Goal: Information Seeking & Learning: Learn about a topic

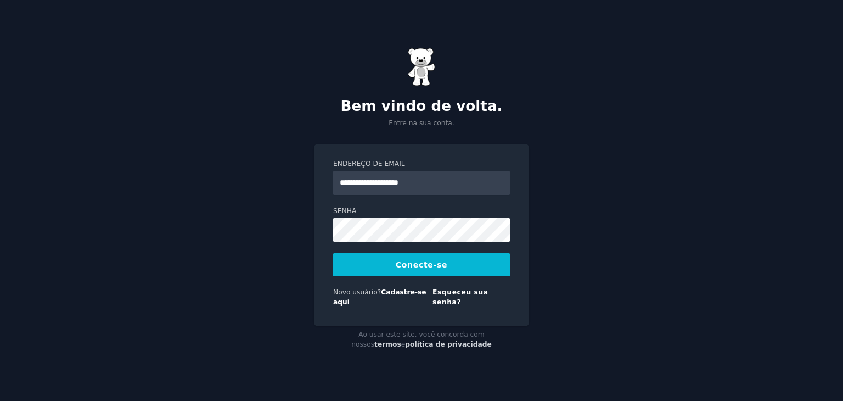
type input "**********"
click at [333, 253] on button "Conecte-se" at bounding box center [421, 264] width 177 height 23
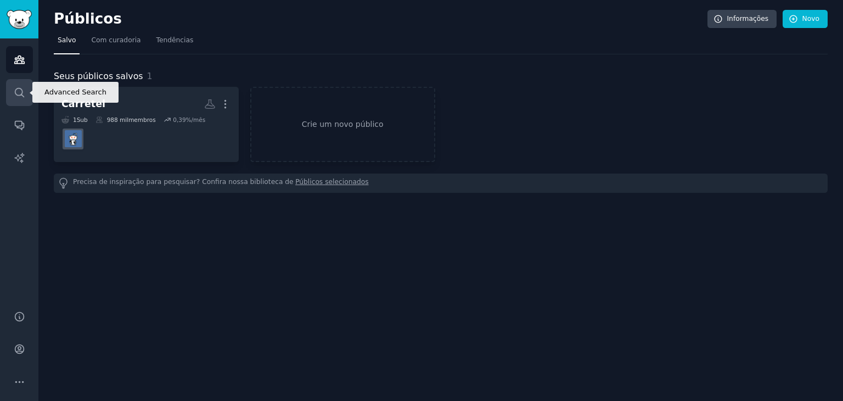
click at [20, 86] on link "Procurar" at bounding box center [19, 92] width 27 height 27
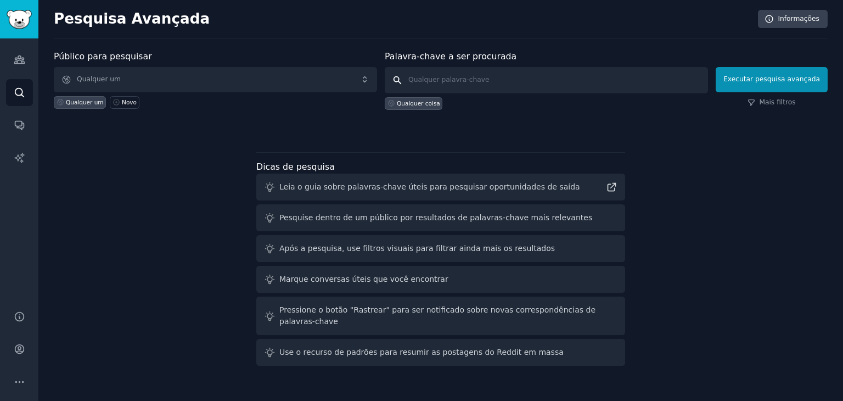
click at [451, 87] on input "text" at bounding box center [546, 80] width 323 height 26
type input "Instagram"
click button "Executar pesquisa avançada" at bounding box center [771, 79] width 112 height 25
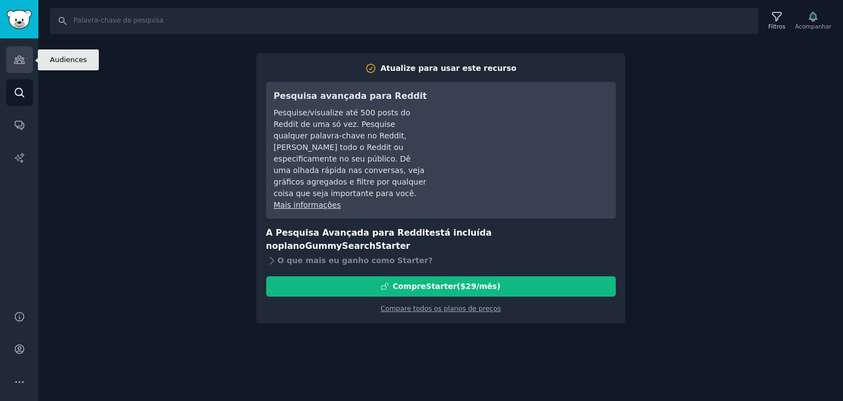
click at [20, 63] on icon "Barra lateral" at bounding box center [20, 60] width 12 height 12
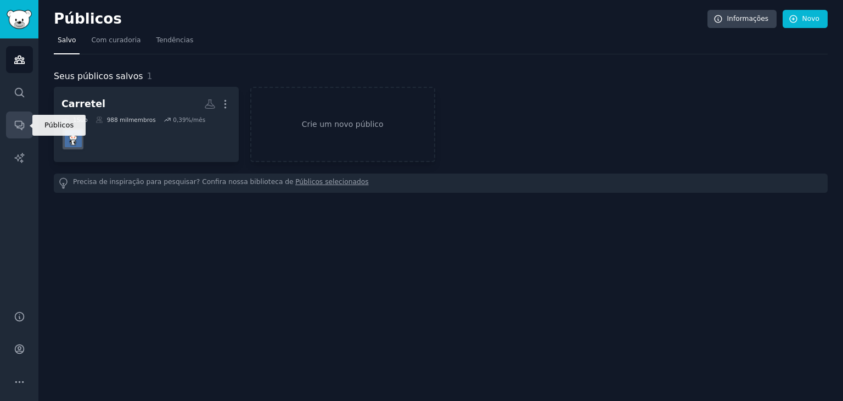
click at [20, 121] on icon "Barra lateral" at bounding box center [20, 125] width 12 height 12
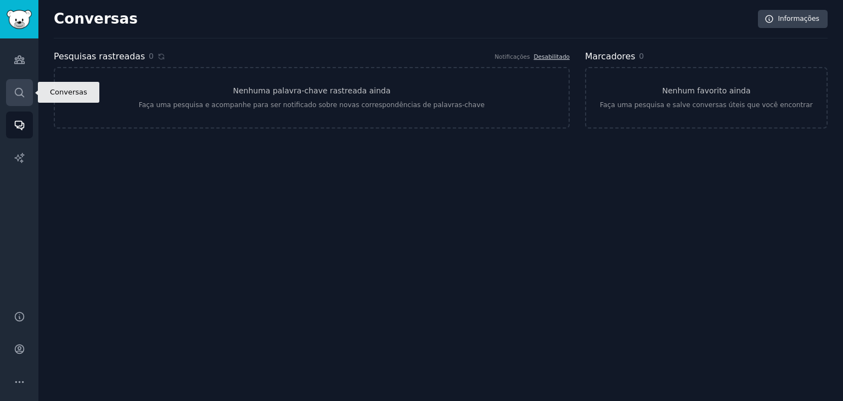
click at [21, 102] on link "Procurar" at bounding box center [19, 92] width 27 height 27
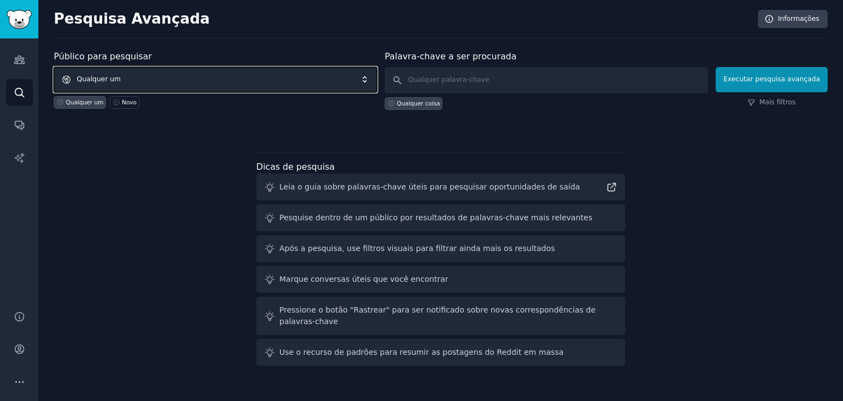
click at [122, 83] on span "Qualquer um" at bounding box center [215, 79] width 323 height 25
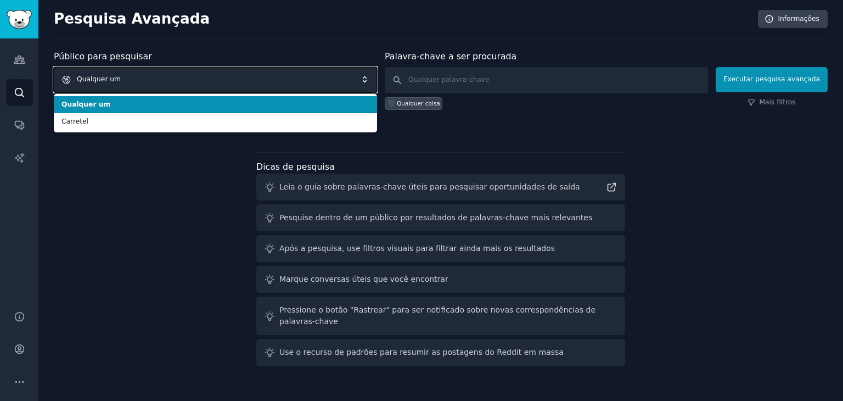
click at [121, 83] on span "Qualquer um" at bounding box center [215, 79] width 323 height 25
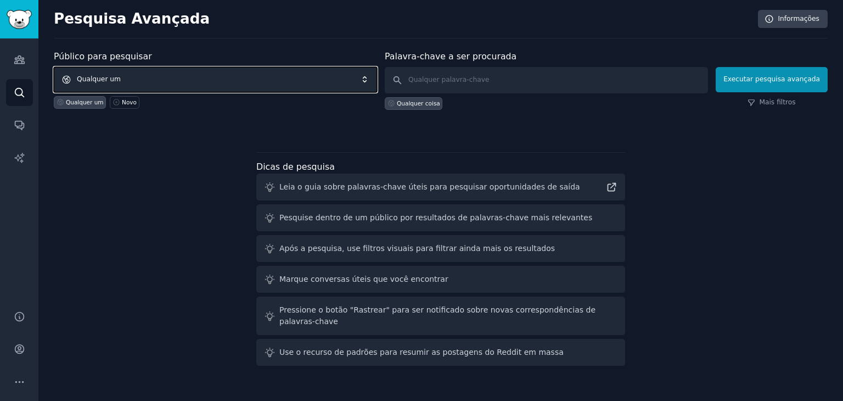
click at [268, 75] on span "Qualquer um" at bounding box center [215, 79] width 323 height 25
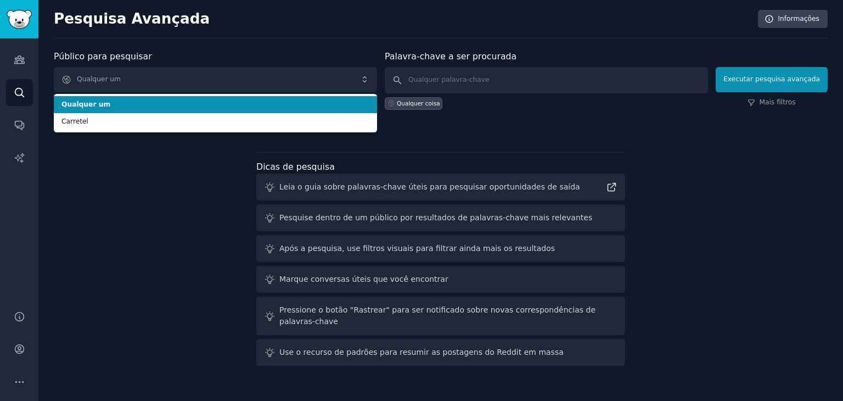
click at [465, 109] on div "Público para pesquisar Qualquer um Qualquer um Carretel Qualquer um Novo Palavr…" at bounding box center [441, 91] width 774 height 83
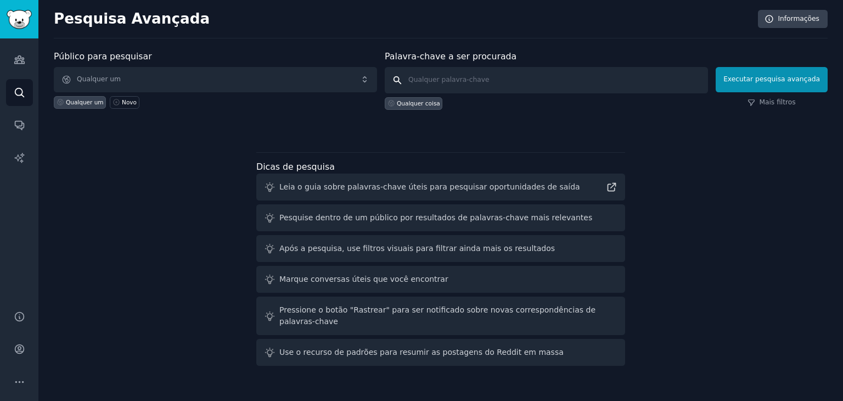
click at [476, 82] on input "text" at bounding box center [546, 80] width 323 height 26
type input "ideologia"
click button "Executar pesquisa avançada" at bounding box center [771, 79] width 112 height 25
click at [16, 31] on link "Barra lateral" at bounding box center [19, 19] width 38 height 38
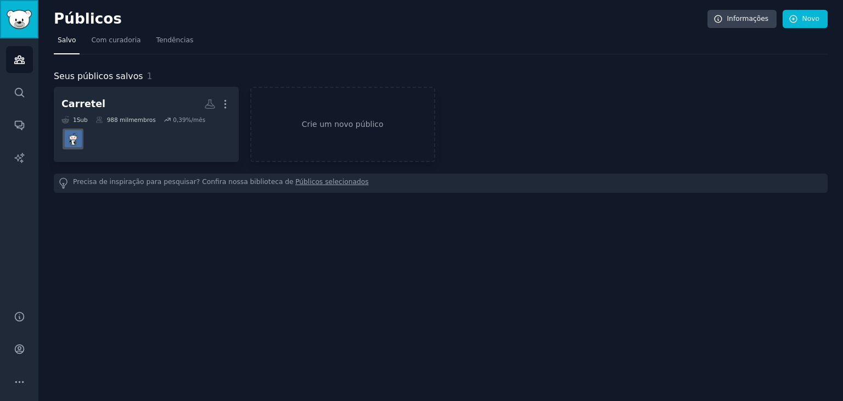
click at [16, 31] on link "Barra lateral" at bounding box center [19, 19] width 38 height 38
click at [164, 42] on font "Tendências" at bounding box center [174, 40] width 37 height 8
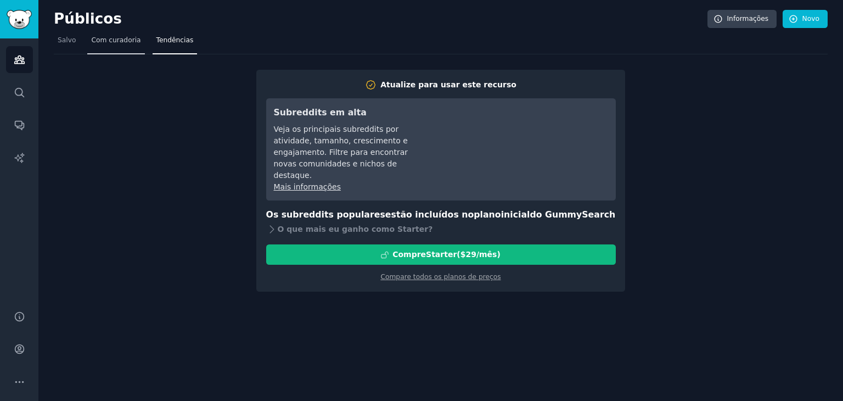
click at [132, 36] on font "Com curadoria" at bounding box center [115, 40] width 49 height 8
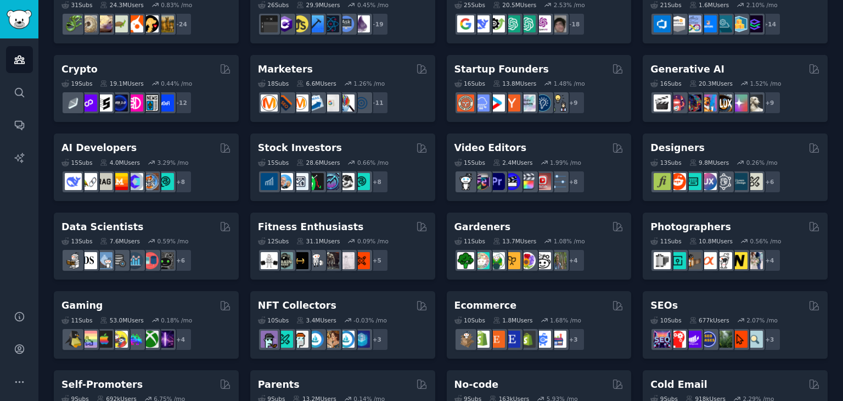
scroll to position [112, 0]
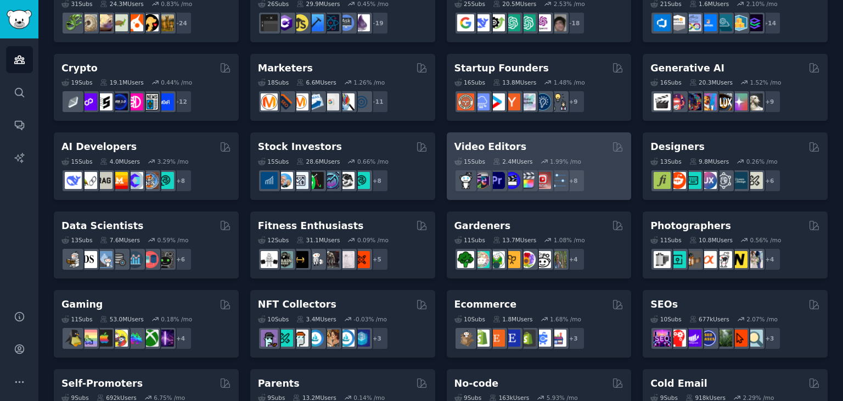
click at [582, 148] on div "Video Editors Curated by GummySearch" at bounding box center [539, 147] width 170 height 14
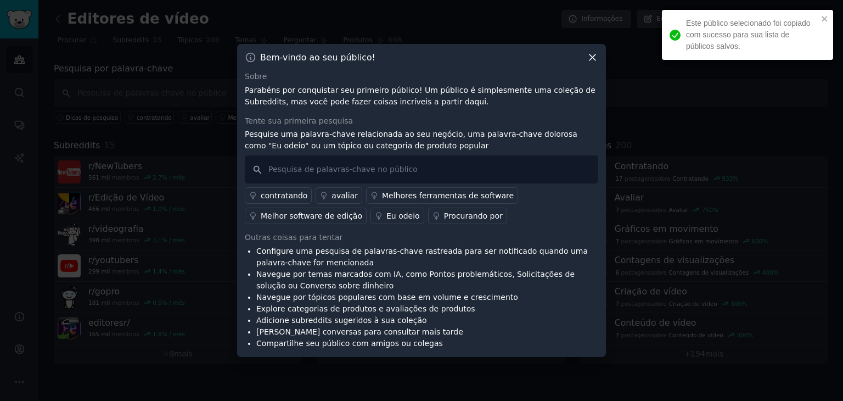
click at [640, 91] on div at bounding box center [421, 200] width 843 height 401
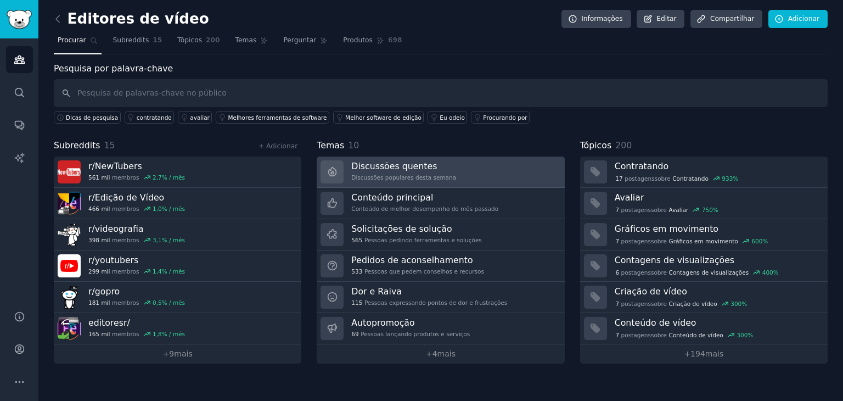
click at [446, 172] on link "Discussões quentes Discussões populares desta semana" at bounding box center [440, 171] width 247 height 31
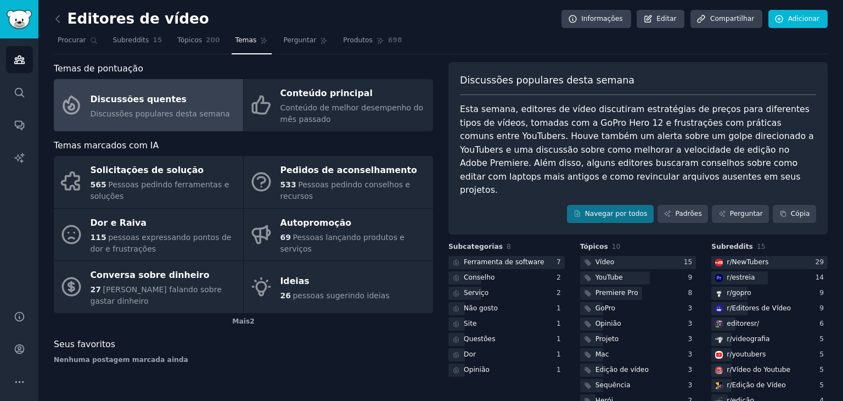
scroll to position [19, 0]
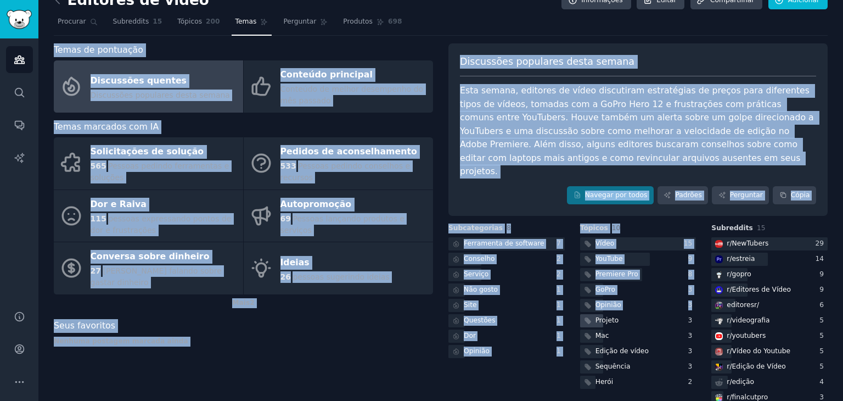
drag, startPoint x: 50, startPoint y: 44, endPoint x: 666, endPoint y: 308, distance: 669.3
click at [666, 308] on div "Editores de vídeo Informações Editar Compartilhar Adicionar Procurar Subreddits…" at bounding box center [440, 231] width 804 height 501
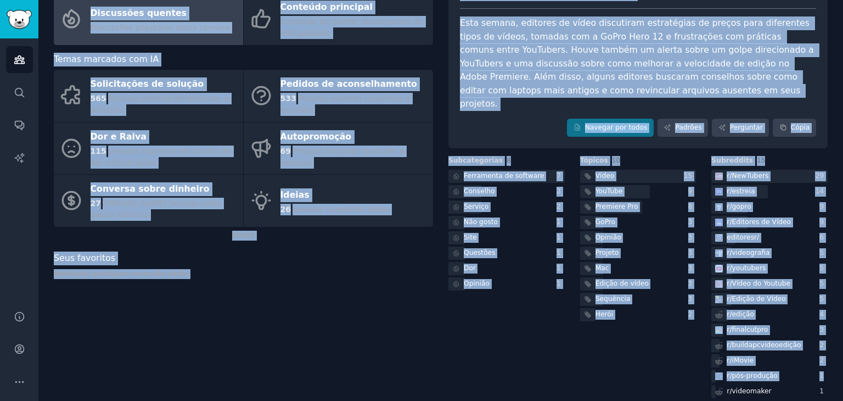
click at [828, 374] on div "Editores de vídeo Informações Editar Compartilhar Adicionar Procurar Subreddits…" at bounding box center [440, 164] width 804 height 501
copy div "Temas de pontuação Discussões quentes Discussões populares desta semana Conteúd…"
click at [415, 268] on div "Temas de pontuação Discussões quentes Discussões populares desta semana Conteúd…" at bounding box center [243, 188] width 379 height 424
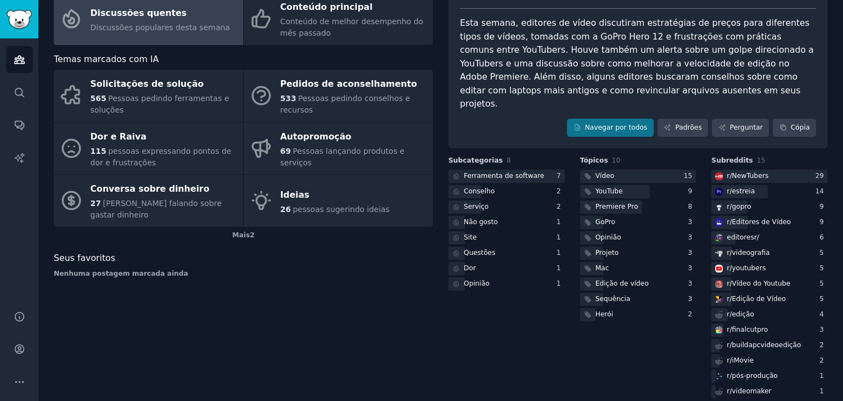
scroll to position [29, 0]
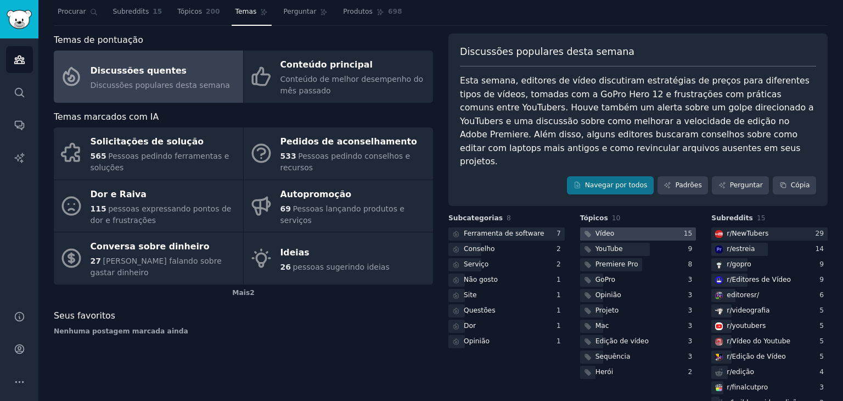
click at [608, 229] on font "Vídeo" at bounding box center [604, 233] width 19 height 8
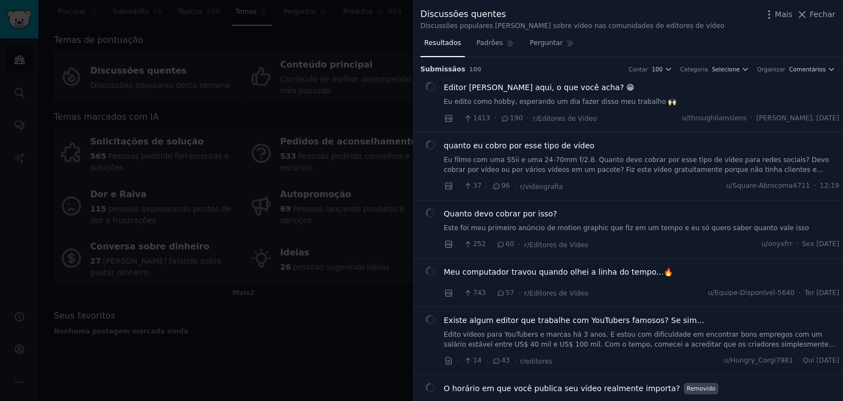
click at [369, 31] on div at bounding box center [421, 200] width 843 height 401
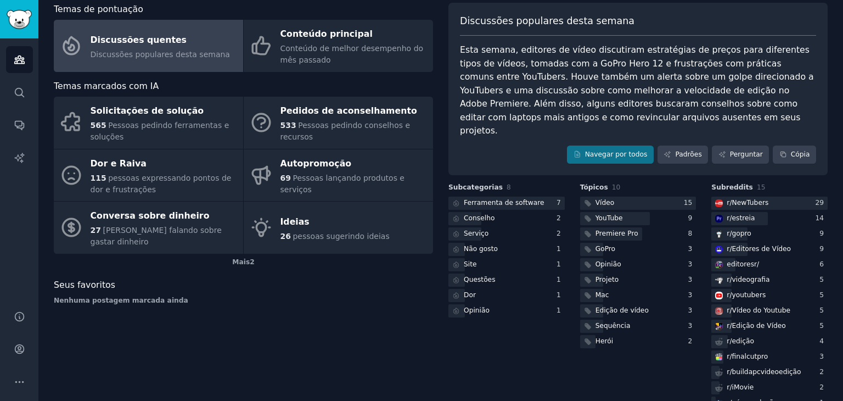
scroll to position [86, 0]
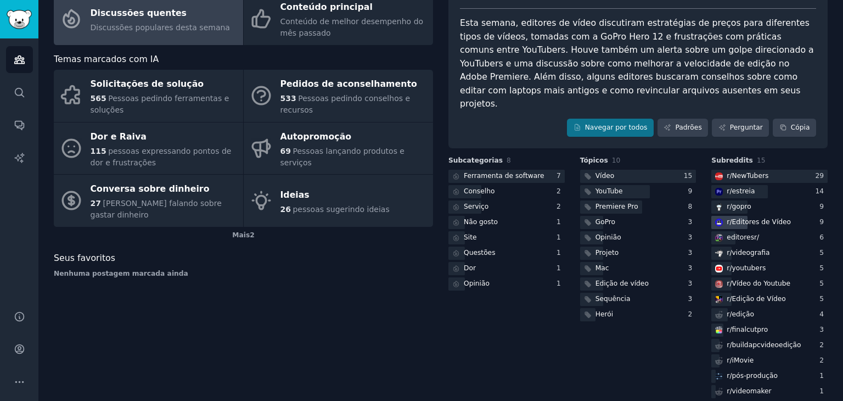
click at [755, 218] on font "Editores de Vídeo" at bounding box center [761, 222] width 59 height 8
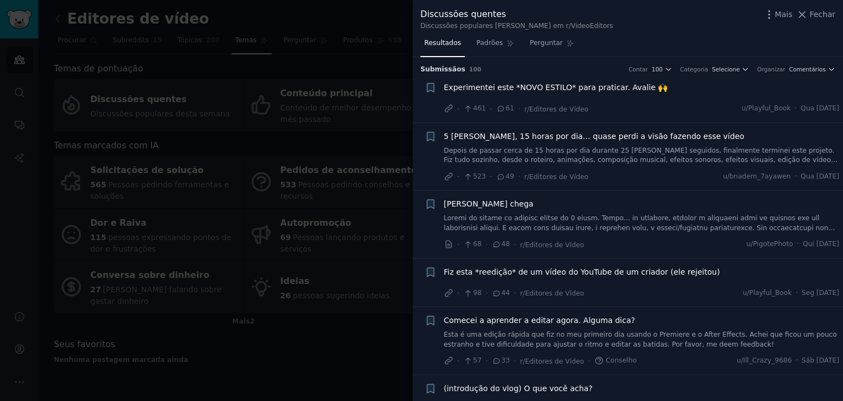
click at [557, 86] on font "Experimentei este *NOVO ESTILO* para praticar. Avalie 🙌" at bounding box center [556, 87] width 224 height 9
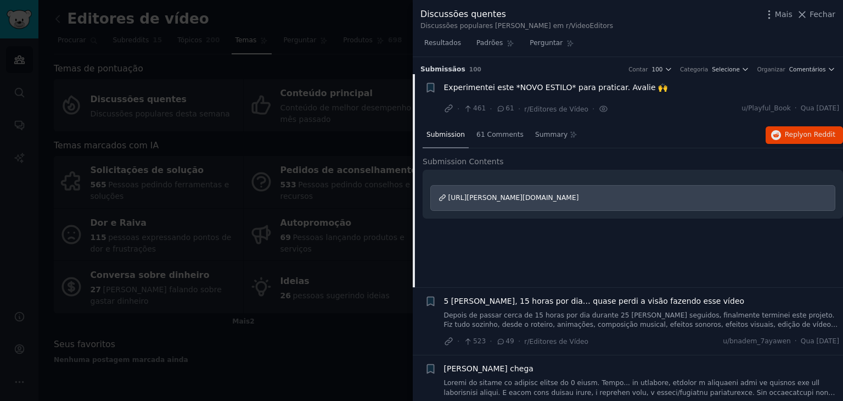
scroll to position [17, 0]
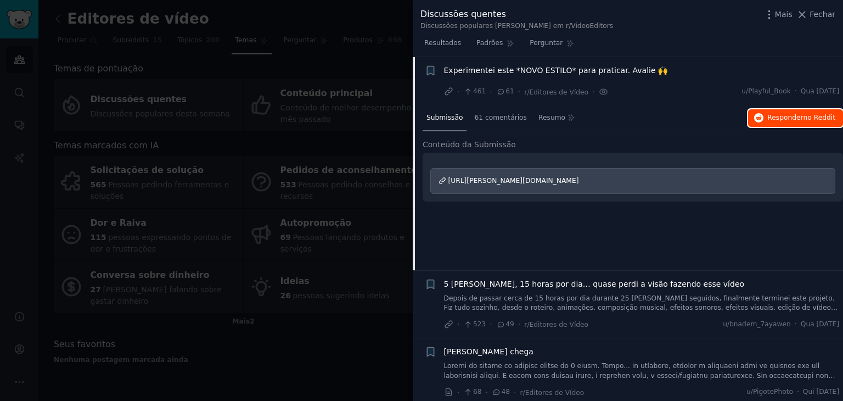
click at [780, 120] on font "Responder" at bounding box center [785, 118] width 36 height 8
click at [334, 53] on div at bounding box center [421, 200] width 843 height 401
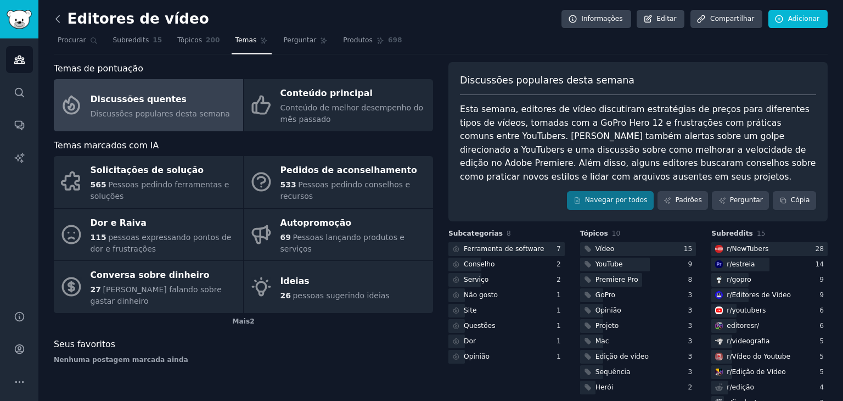
click at [59, 18] on icon at bounding box center [58, 19] width 12 height 12
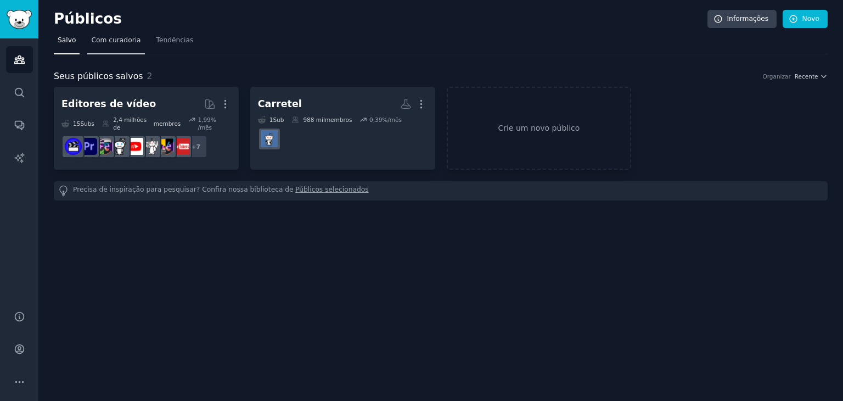
click at [103, 40] on font "Com curadoria" at bounding box center [115, 40] width 49 height 8
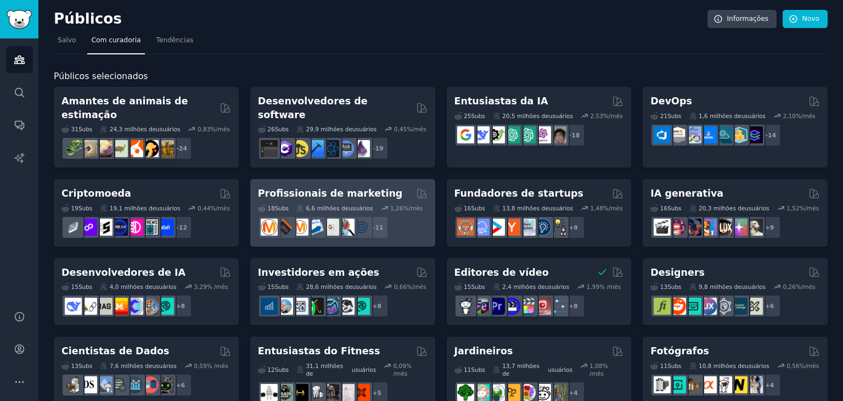
click at [390, 187] on div "Profissionais de marketing Com curadoria de GummySearch" at bounding box center [343, 194] width 170 height 14
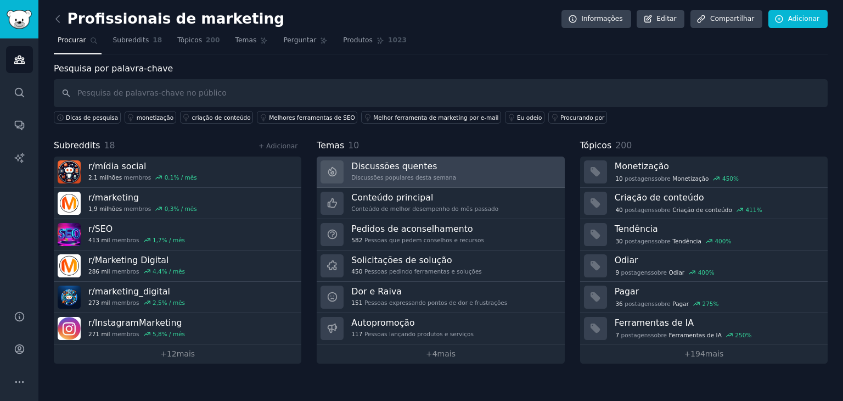
click at [401, 166] on font "Discussões quentes" at bounding box center [394, 166] width 86 height 10
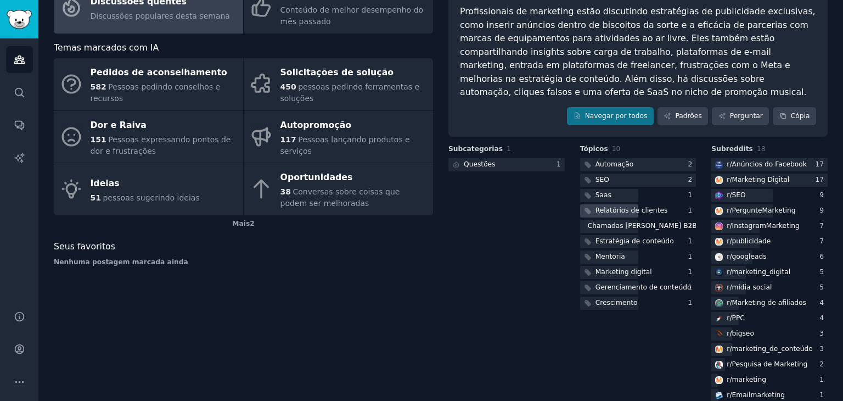
scroll to position [97, 0]
click at [647, 238] on font "Estratégia de conteúdo" at bounding box center [634, 242] width 78 height 8
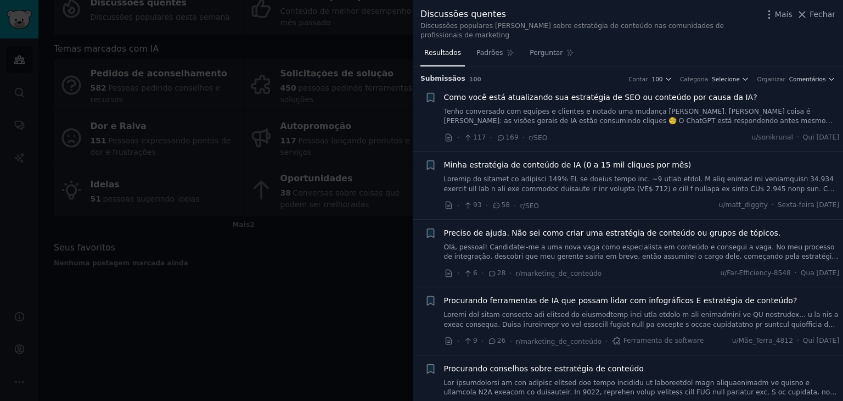
click at [529, 95] on font "Como você está atualizando sua estratégia de SEO ou conteúdo por causa da IA?" at bounding box center [600, 97] width 313 height 9
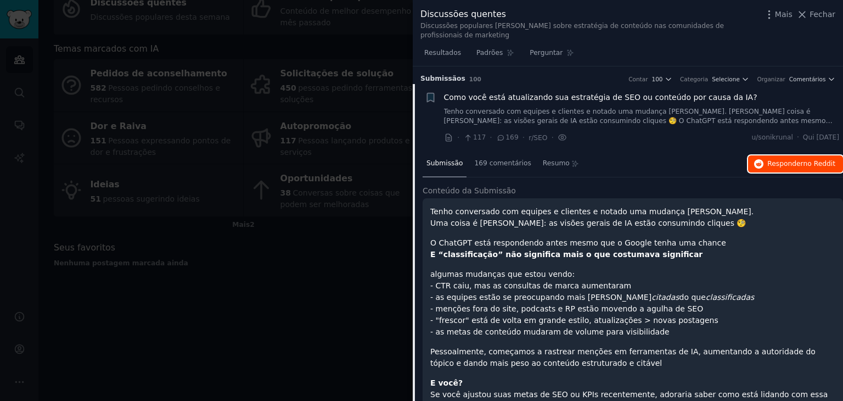
click at [803, 161] on font "no Reddit" at bounding box center [819, 164] width 32 height 8
click at [332, 247] on div at bounding box center [421, 200] width 843 height 401
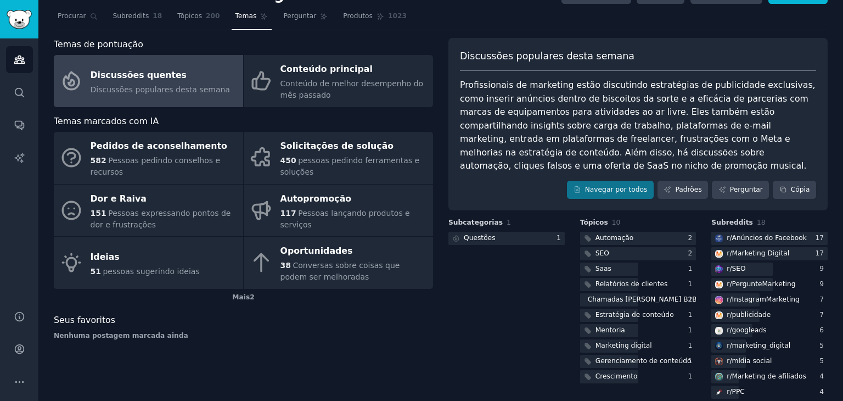
scroll to position [25, 0]
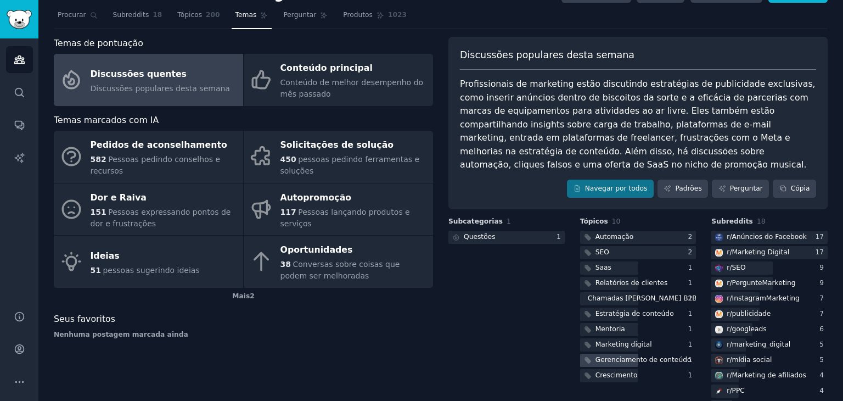
click at [656, 356] on font "Gerenciamento de conteúdo" at bounding box center [643, 360] width 96 height 8
click at [655, 356] on font "Gerenciamento de conteúdo" at bounding box center [643, 360] width 96 height 8
click at [526, 294] on div "Subcategorias 1 Questões 1" at bounding box center [506, 347] width 116 height 260
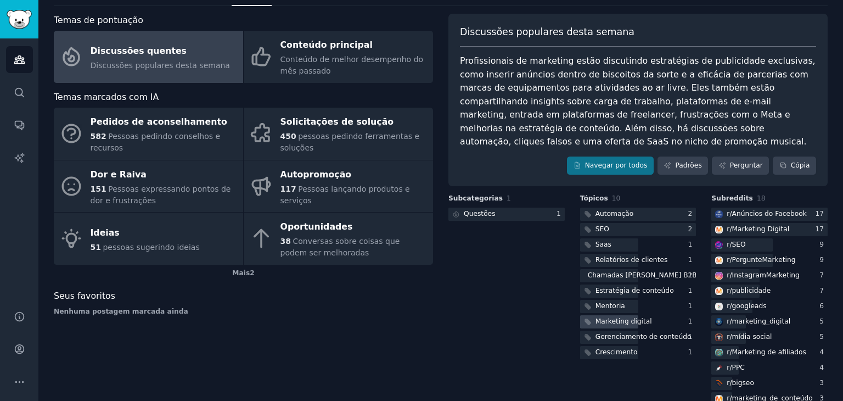
scroll to position [0, 0]
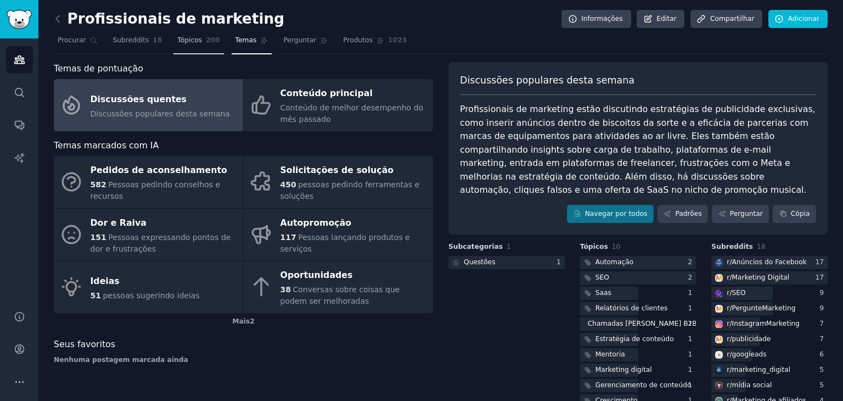
click at [207, 50] on link "Tópicos 200" at bounding box center [198, 43] width 50 height 22
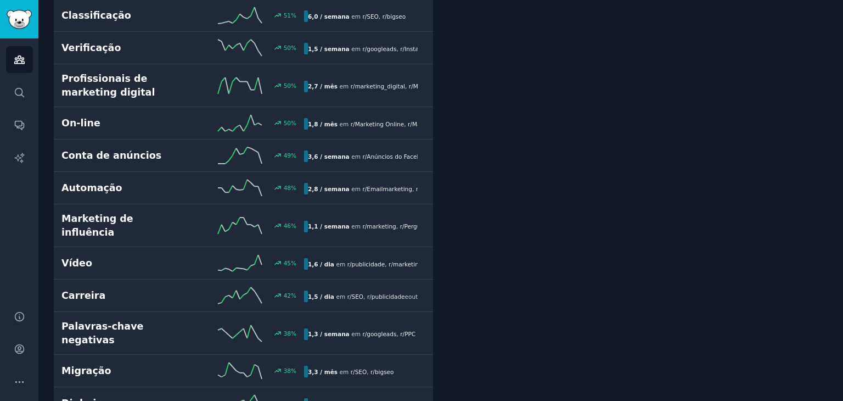
scroll to position [1580, 0]
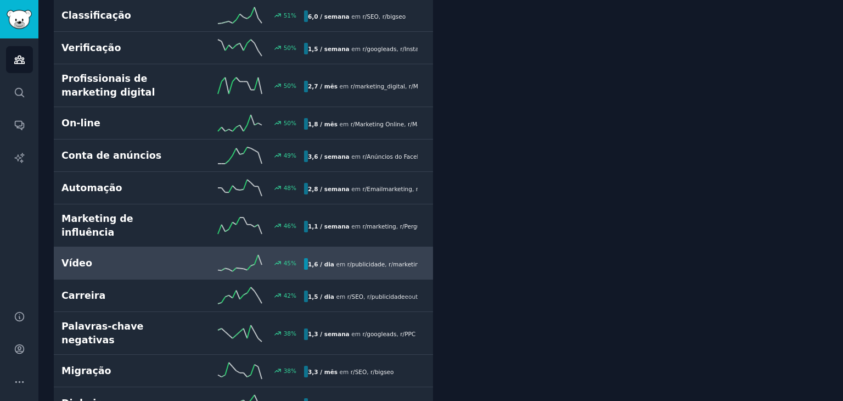
click at [186, 255] on div "45 %" at bounding box center [243, 263] width 121 height 16
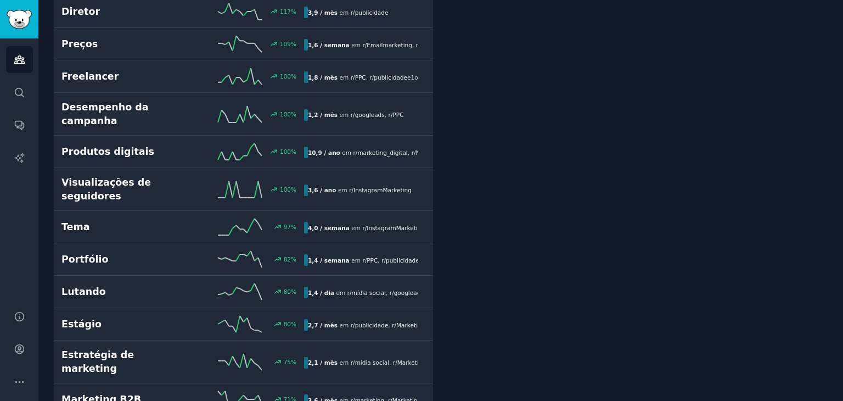
scroll to position [769, 0]
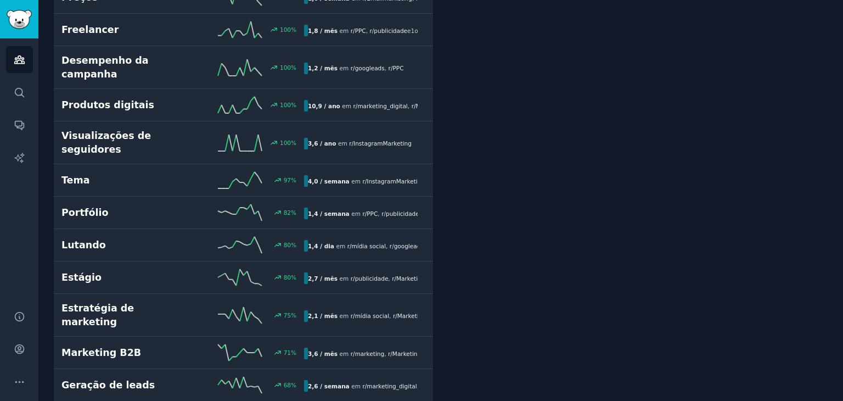
drag, startPoint x: 454, startPoint y: 75, endPoint x: 801, endPoint y: 312, distance: 420.0
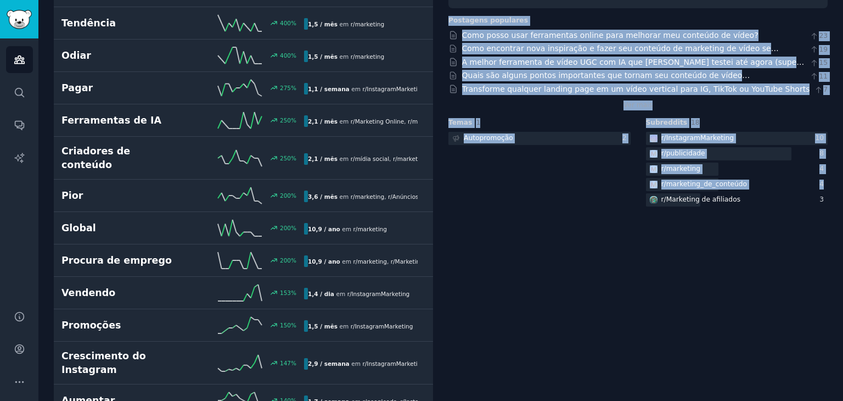
scroll to position [181, 0]
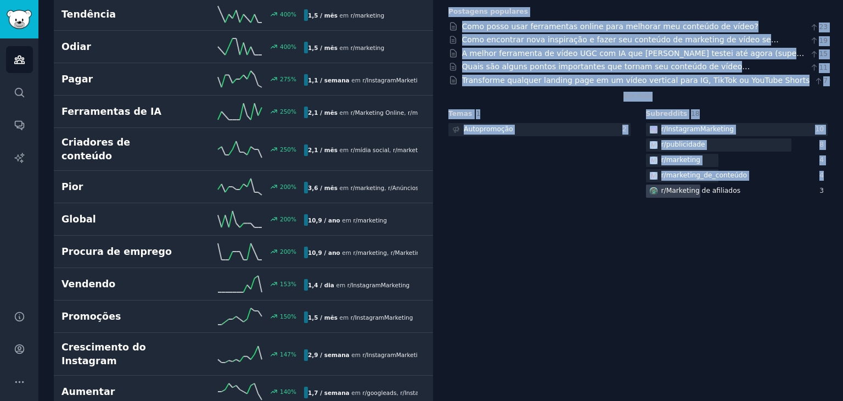
click at [823, 194] on div "3" at bounding box center [823, 191] width 8 height 10
click at [821, 190] on font "3" at bounding box center [821, 191] width 4 height 8
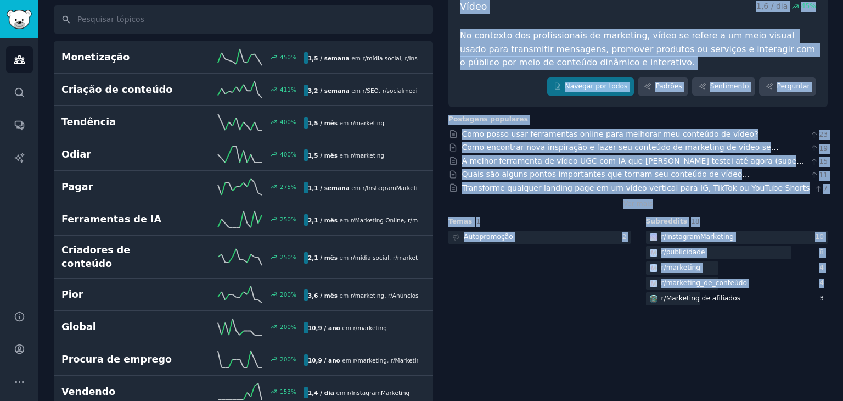
scroll to position [0, 0]
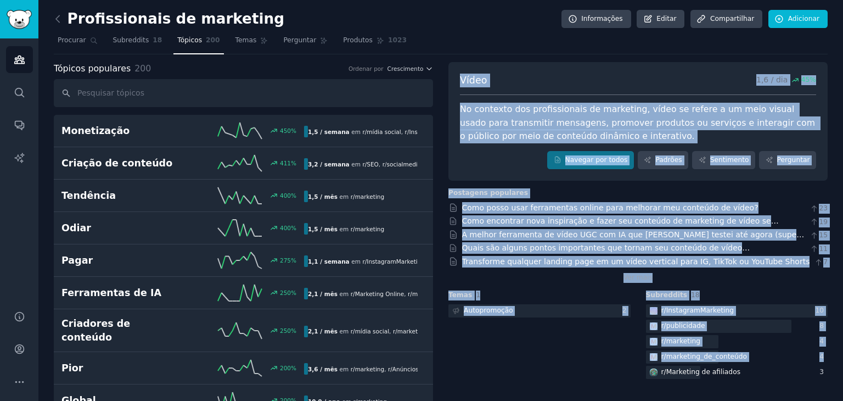
click at [568, 337] on div "Temas 1 Autopromoção 2" at bounding box center [539, 335] width 182 height 91
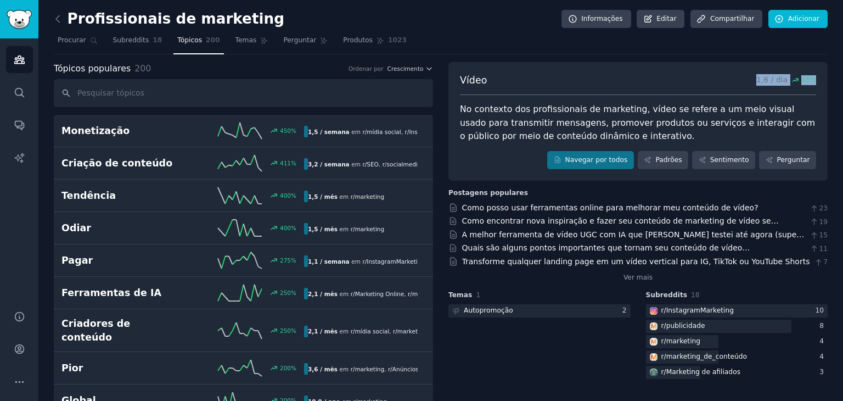
drag, startPoint x: 742, startPoint y: 69, endPoint x: 827, endPoint y: 87, distance: 87.6
copy p "1,6 / dia 45 %"
click at [533, 205] on font "Como posso usar ferramentas online para melhorar meu conteúdo de vídeo?" at bounding box center [610, 207] width 296 height 9
click at [527, 203] on font "Como posso usar ferramentas online para melhorar meu conteúdo de vídeo?" at bounding box center [610, 207] width 296 height 9
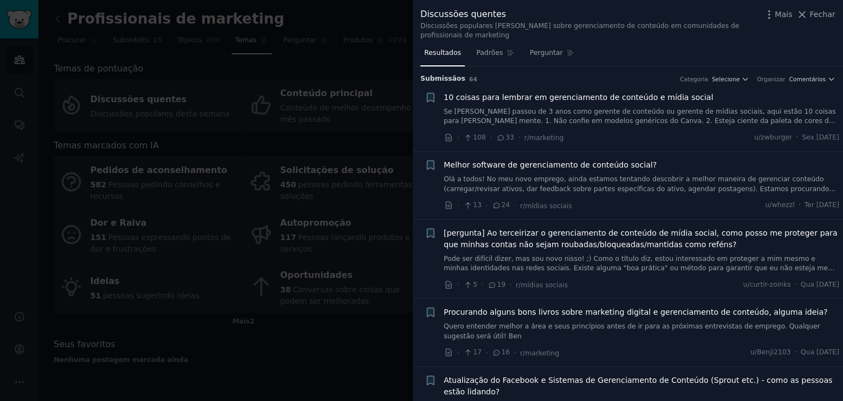
click at [559, 95] on font "10 coisas para lembrar em gerenciamento de conteúdo e mídia social" at bounding box center [578, 97] width 269 height 9
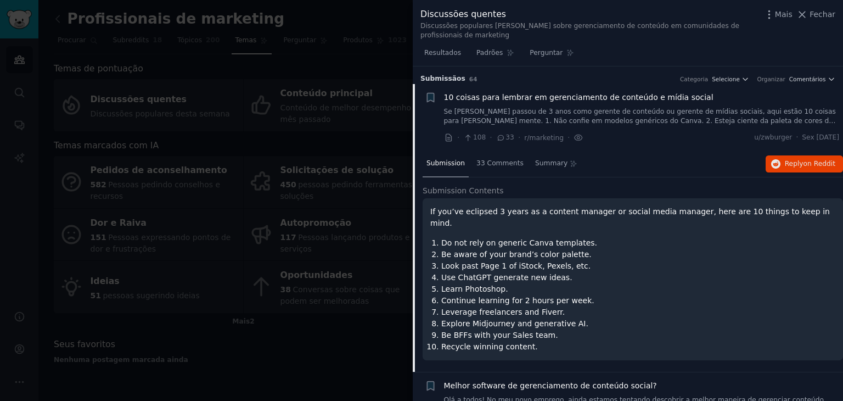
scroll to position [17, 0]
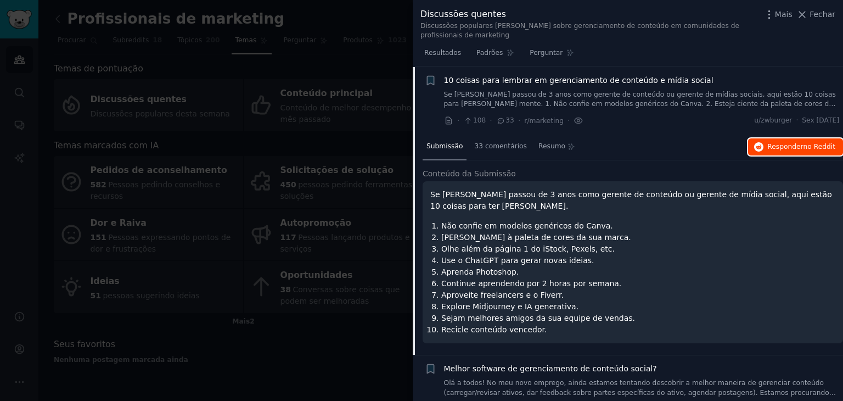
click at [781, 146] on font "Responder" at bounding box center [785, 147] width 36 height 8
